Goal: Task Accomplishment & Management: Manage account settings

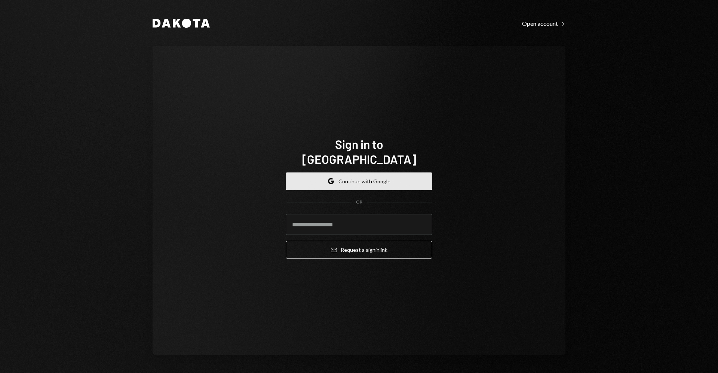
click at [408, 174] on button "Google Continue with Google" at bounding box center [359, 181] width 147 height 18
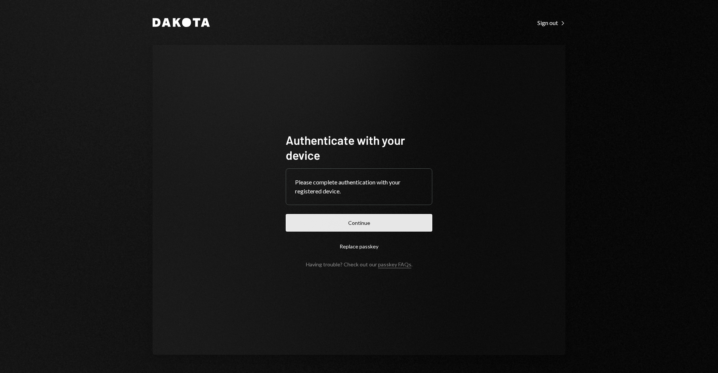
click at [411, 222] on button "Continue" at bounding box center [359, 223] width 147 height 18
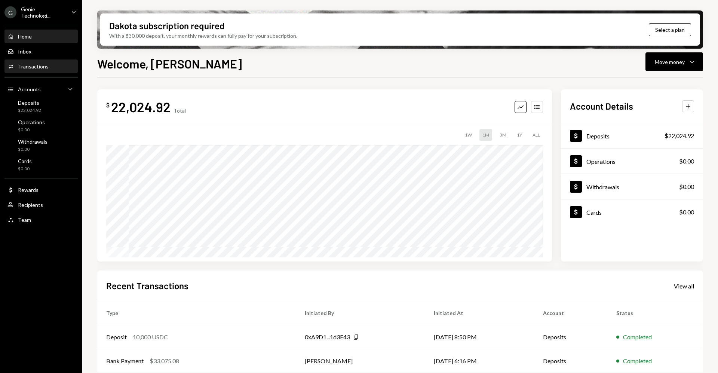
click at [43, 64] on div "Transactions" at bounding box center [33, 66] width 31 height 6
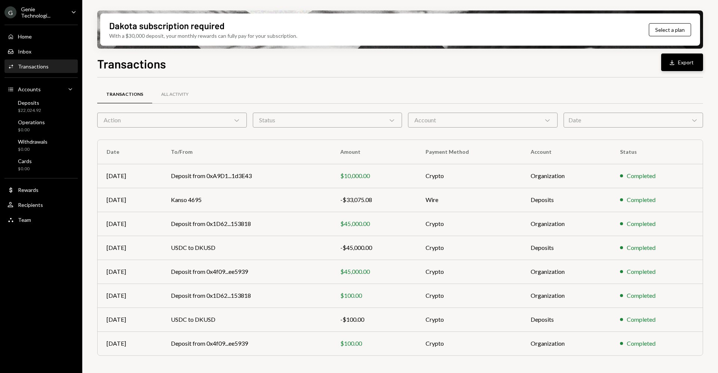
click at [683, 65] on button "Download Export" at bounding box center [682, 62] width 42 height 18
